Goal: Entertainment & Leisure: Consume media (video, audio)

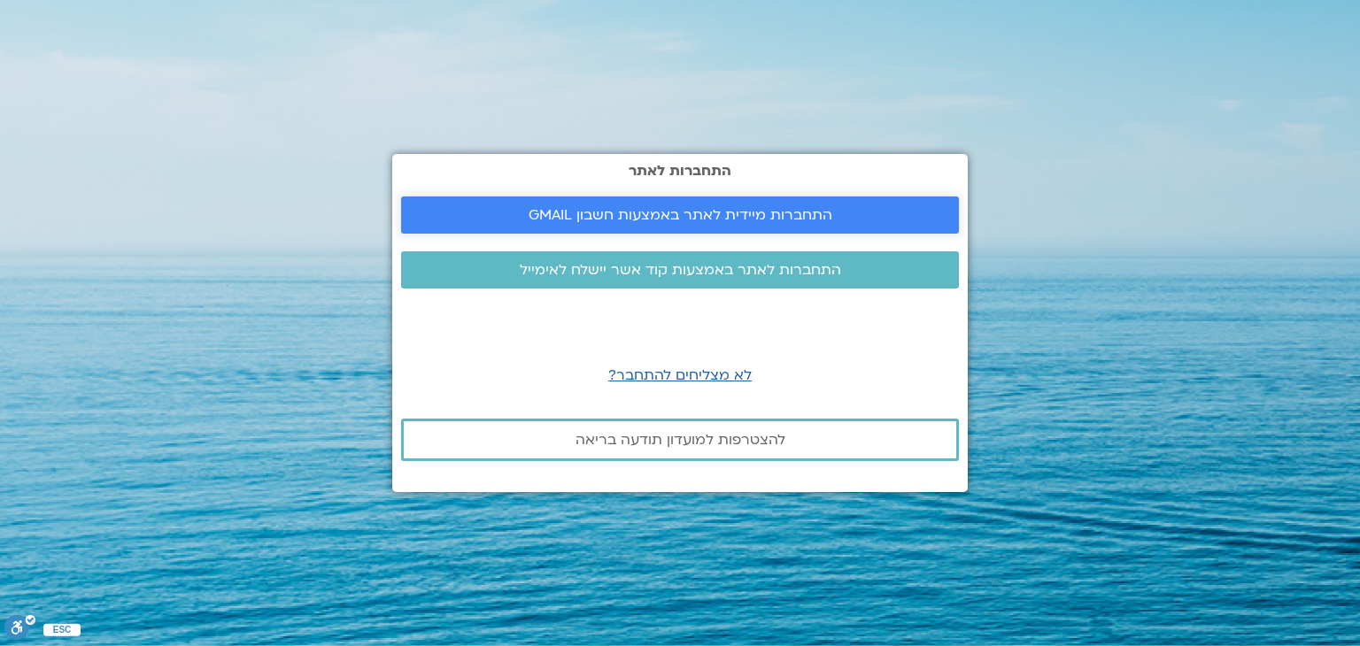
click at [602, 213] on span "התחברות מיידית לאתר באמצעות חשבון GMAIL" at bounding box center [681, 215] width 304 height 16
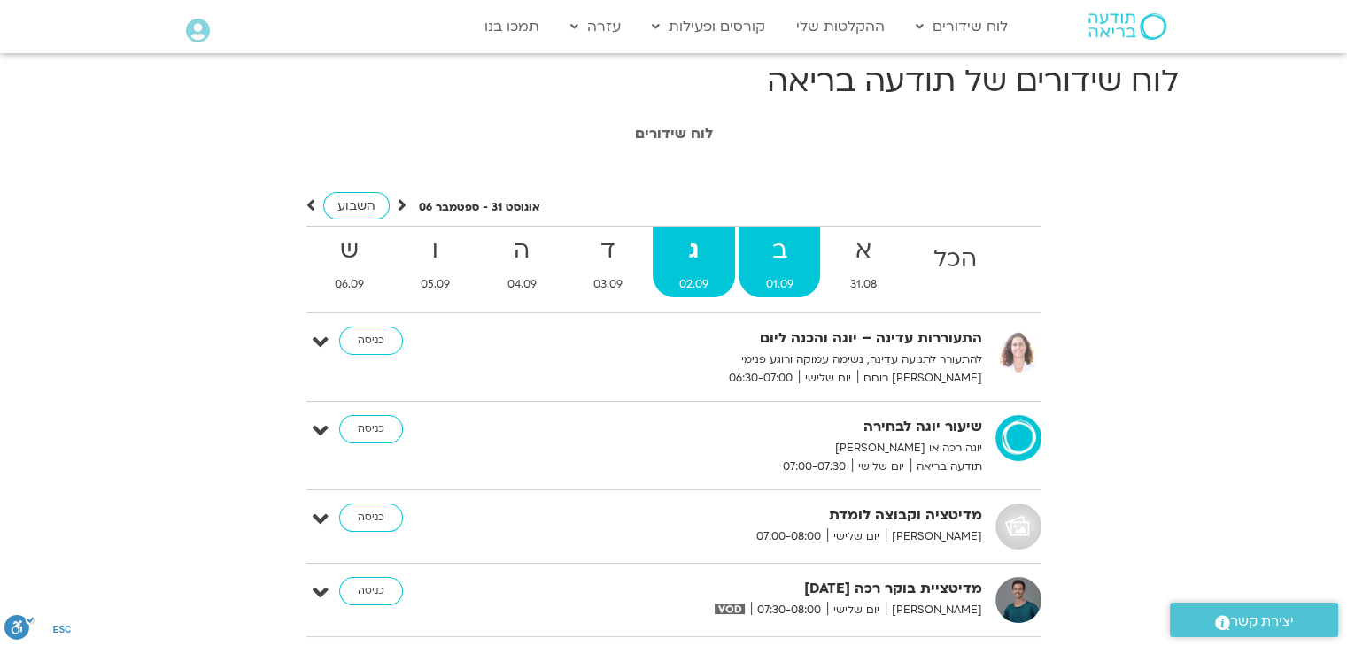
click at [809, 252] on strong "ב" at bounding box center [779, 251] width 81 height 40
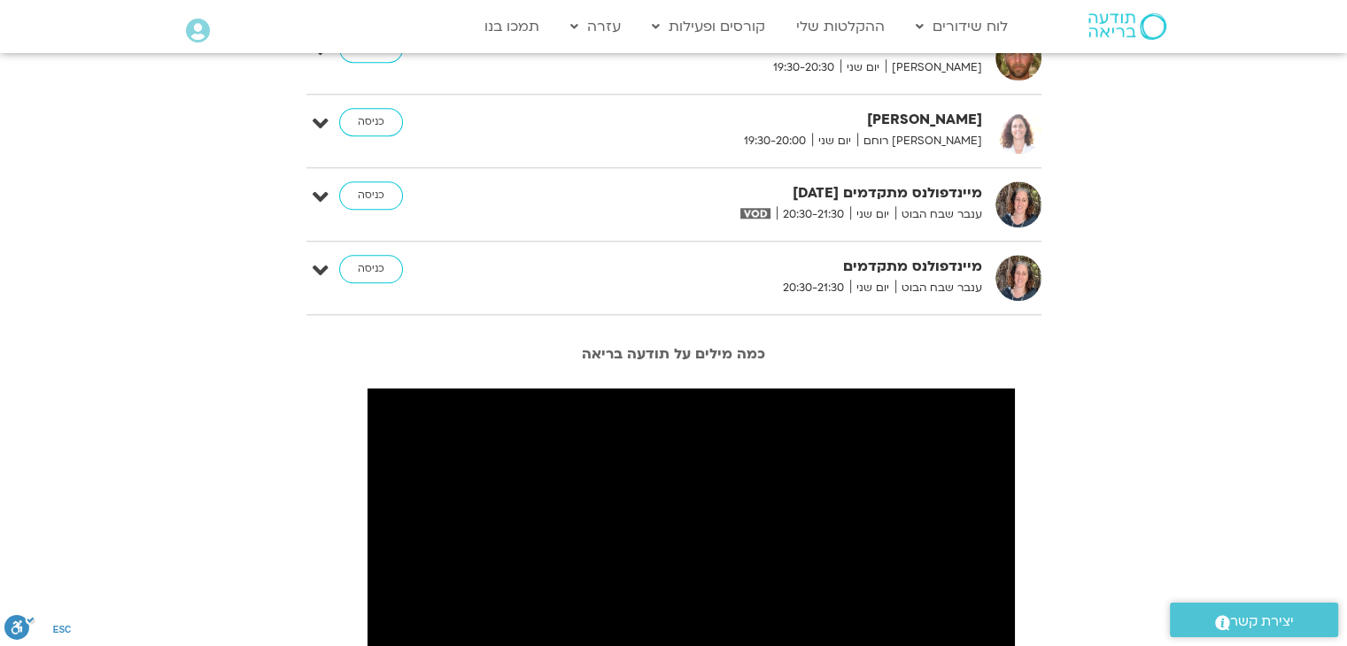
scroll to position [1665, 0]
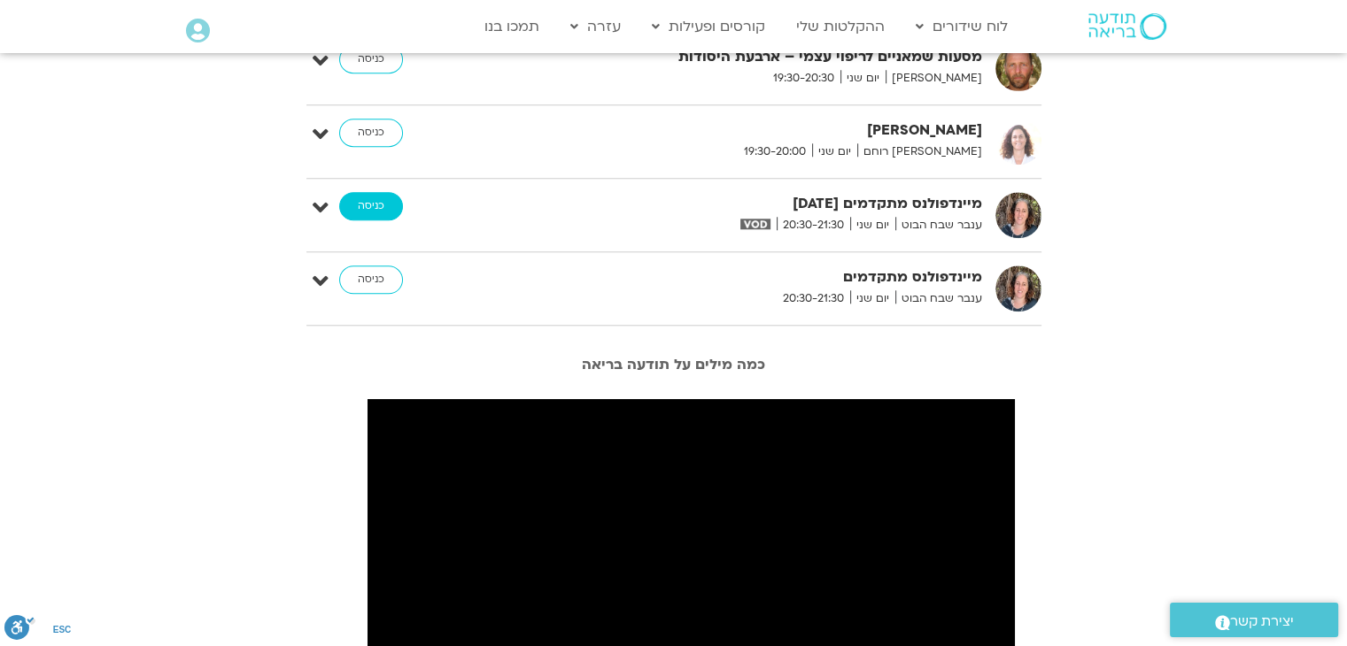
click at [381, 204] on link "כניסה" at bounding box center [371, 206] width 64 height 28
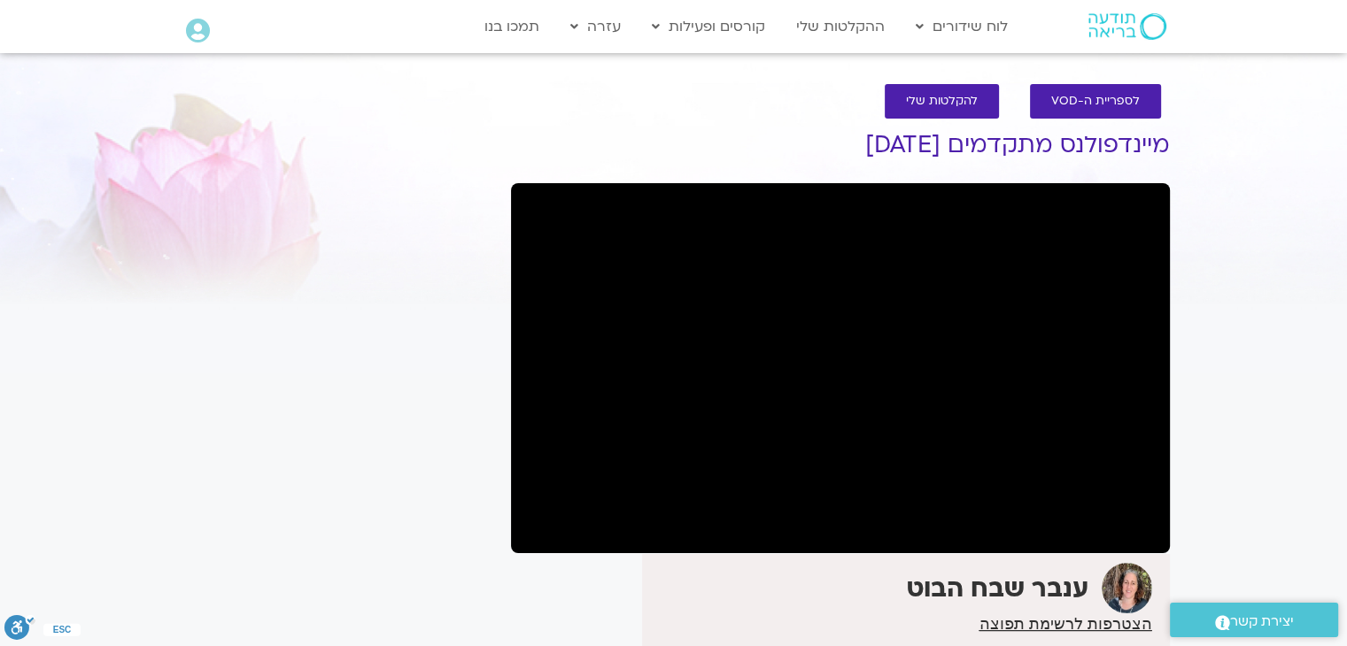
click at [381, 204] on div "It seems we can't find what you're looking for. It seems we can't find what you…" at bounding box center [335, 441] width 333 height 679
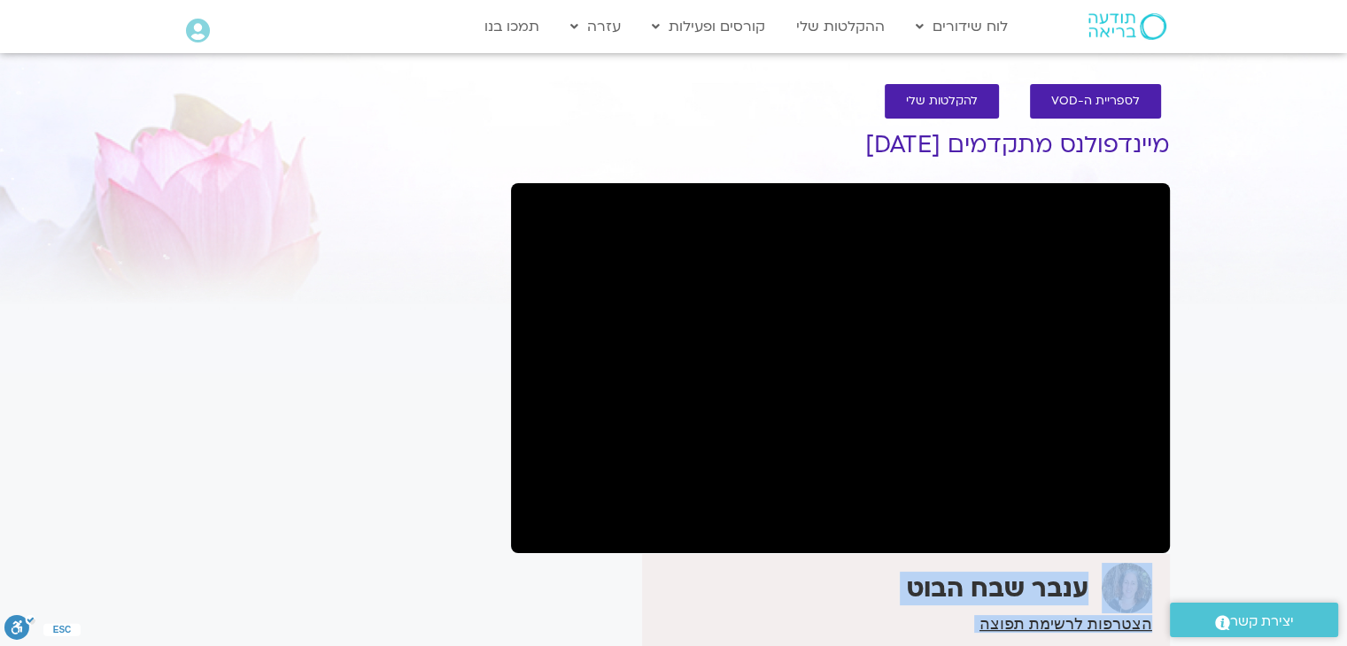
drag, startPoint x: 0, startPoint y: 0, endPoint x: 514, endPoint y: 268, distance: 579.5
click at [203, 277] on div "It seems we can't find what you're looking for. It seems we can't find what you…" at bounding box center [335, 441] width 333 height 679
